Goal: Check status: Check status

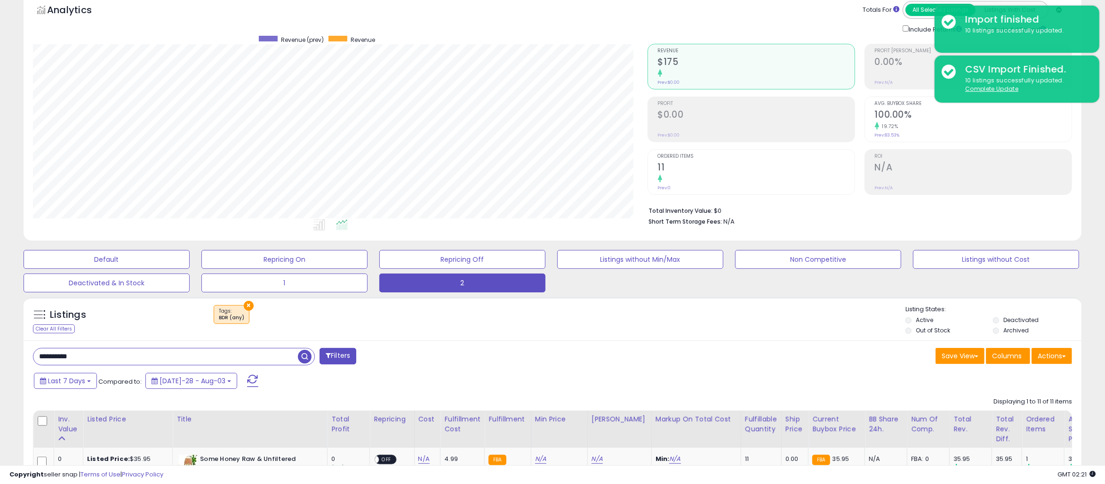
scroll to position [193, 614]
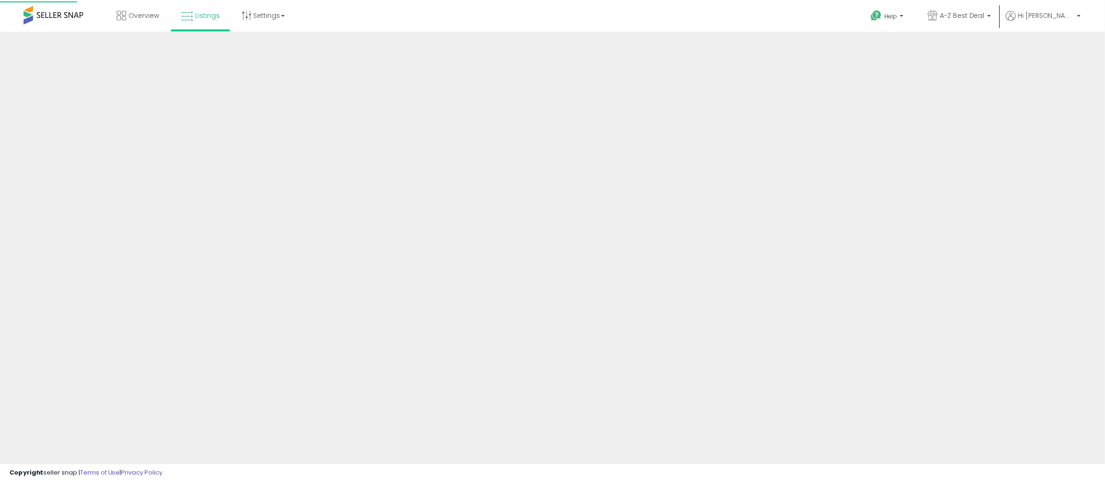
scroll to position [47, 0]
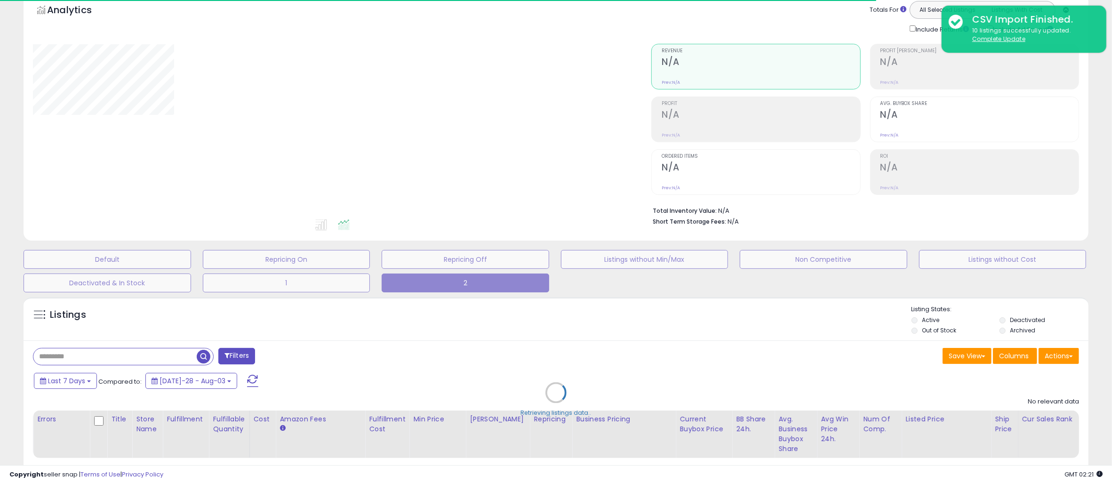
type input "**********"
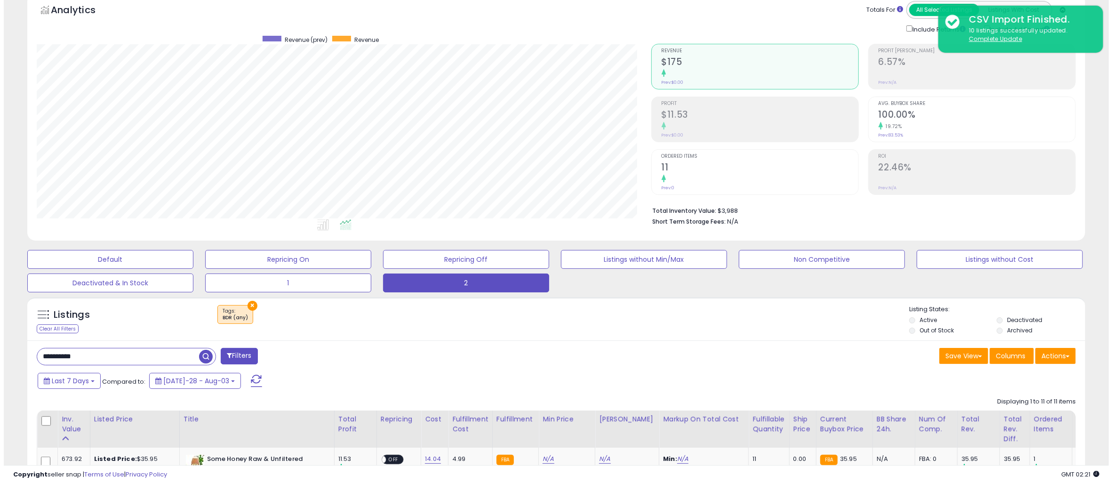
scroll to position [193, 614]
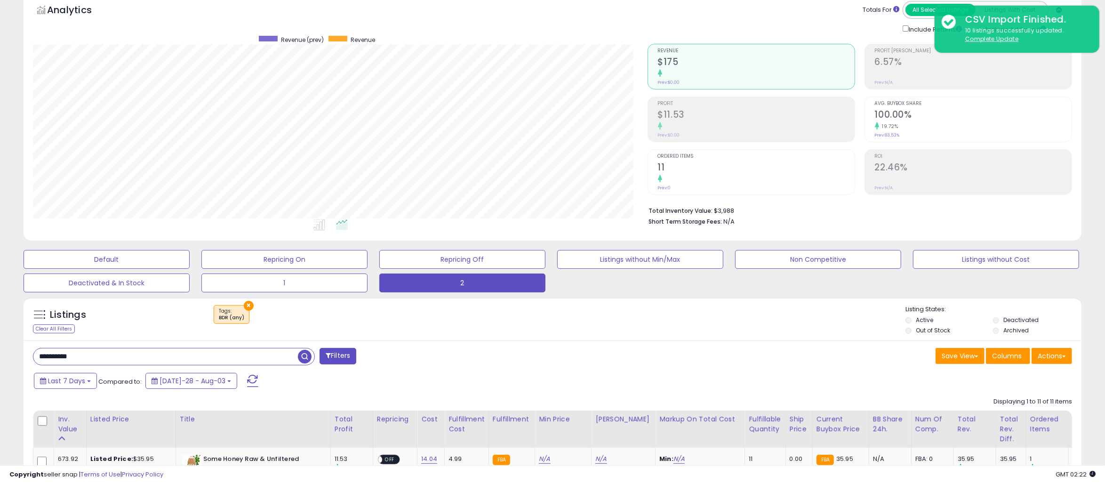
drag, startPoint x: 6, startPoint y: 350, endPoint x: 70, endPoint y: 315, distance: 72.7
click at [0, 348] on html "Unable to login Retrieving listings data.. has not yet accepted the Terms of Us…" at bounding box center [552, 195] width 1105 height 484
click at [306, 354] on span "button" at bounding box center [305, 357] width 14 height 14
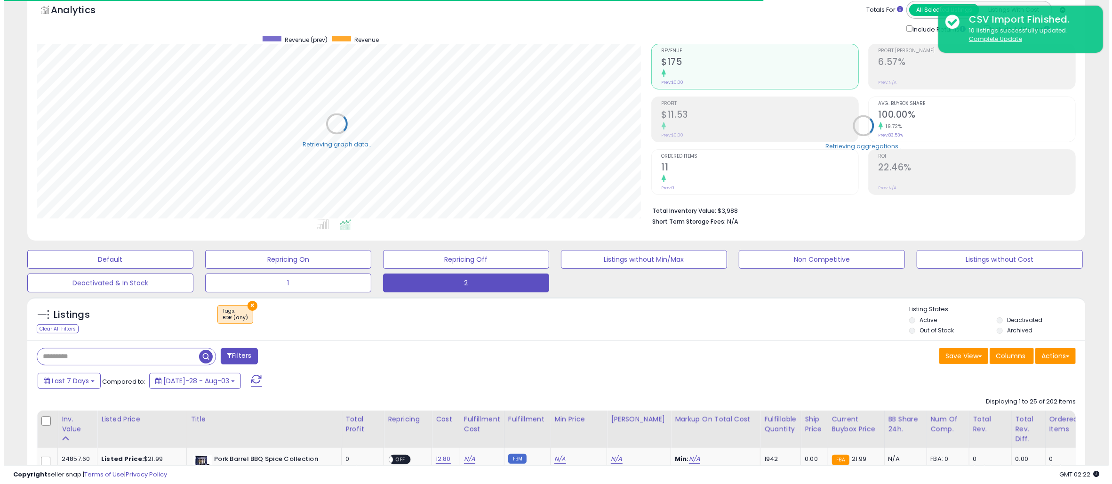
scroll to position [470506, 470085]
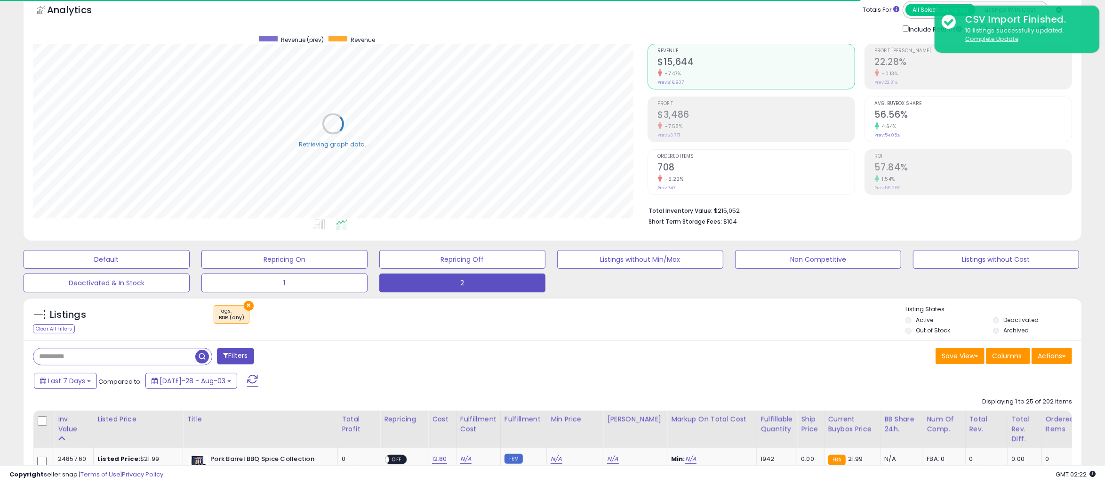
click at [711, 112] on h2 "$3,486" at bounding box center [756, 115] width 197 height 13
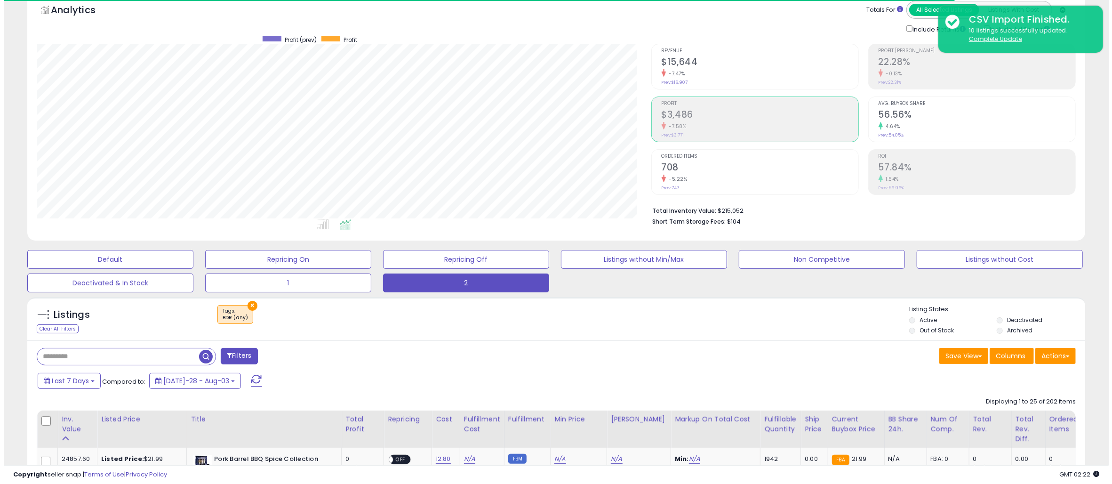
scroll to position [193, 614]
click at [711, 112] on h2 "$3,486" at bounding box center [756, 115] width 197 height 13
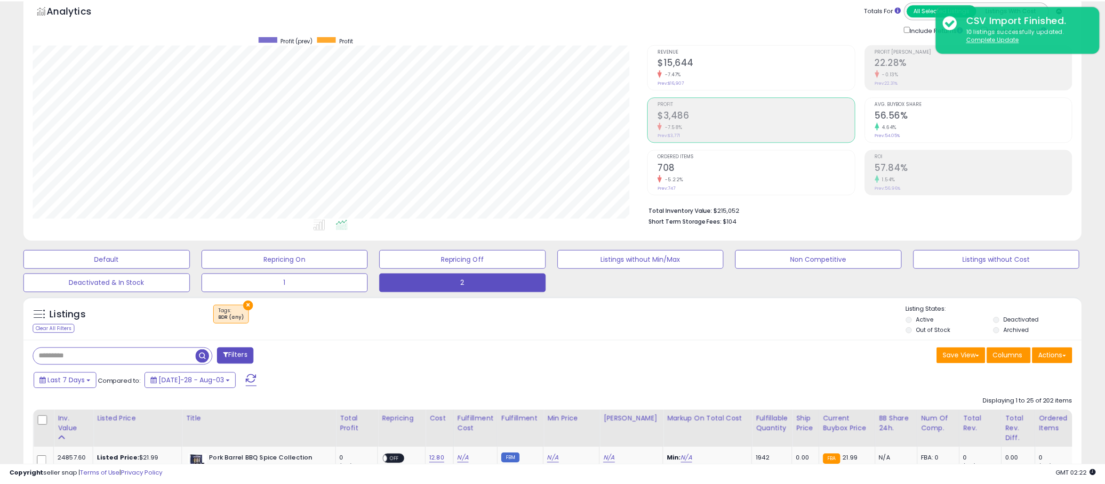
scroll to position [470506, 470085]
